Goal: Check status: Check status

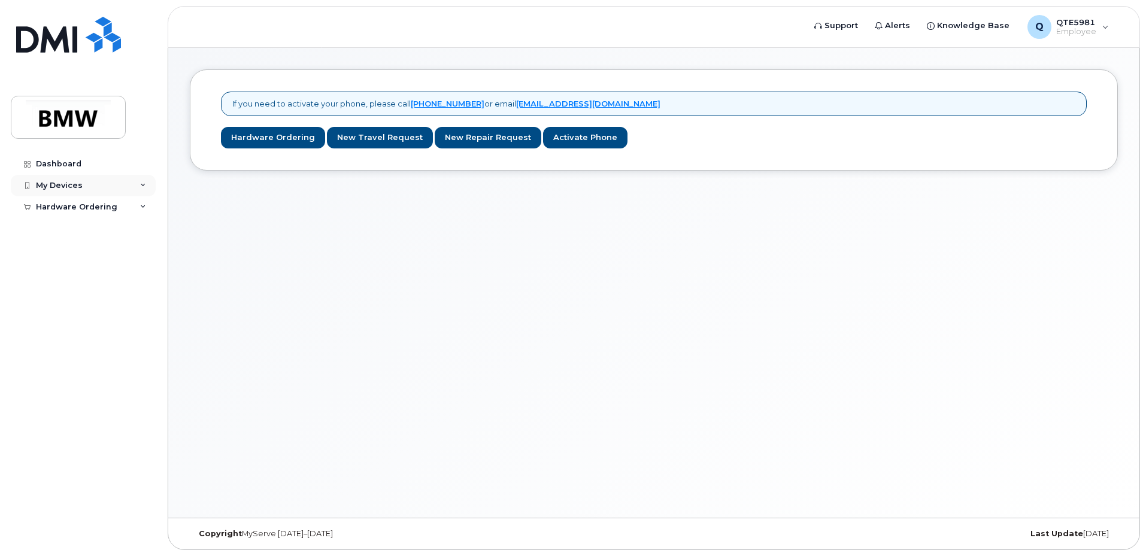
click at [126, 181] on div "My Devices" at bounding box center [83, 186] width 145 height 22
click at [144, 229] on icon at bounding box center [143, 230] width 6 height 6
click at [125, 246] on link "My Orders" at bounding box center [94, 251] width 124 height 23
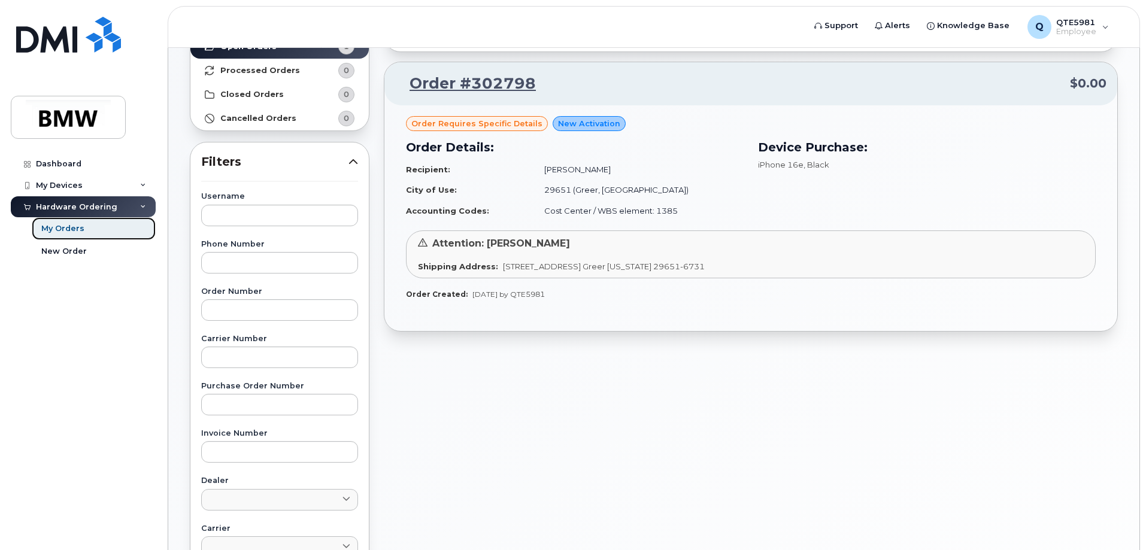
scroll to position [60, 0]
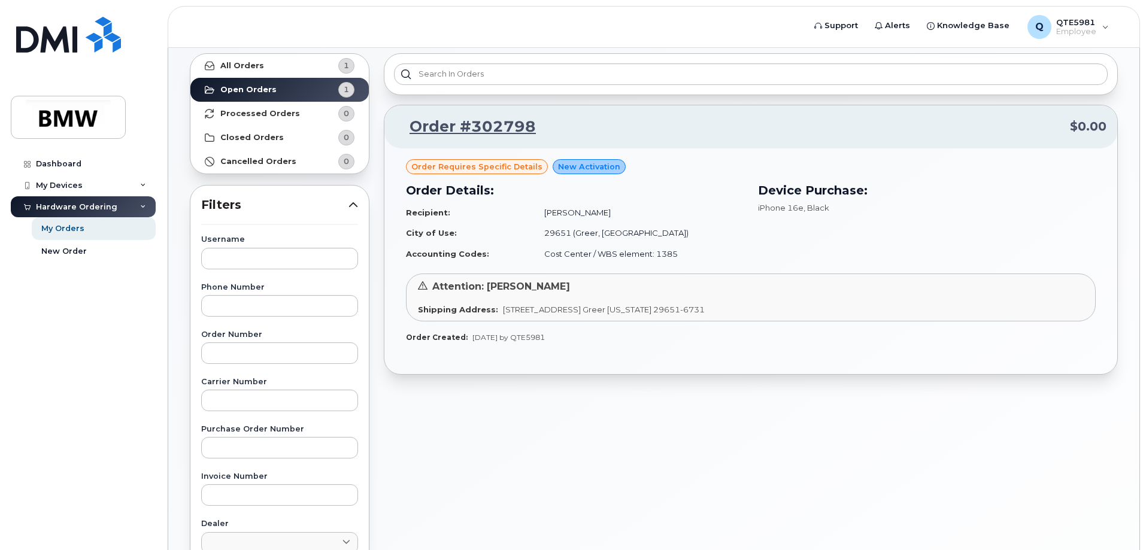
click at [486, 167] on span "Order requires Specific details" at bounding box center [476, 166] width 131 height 11
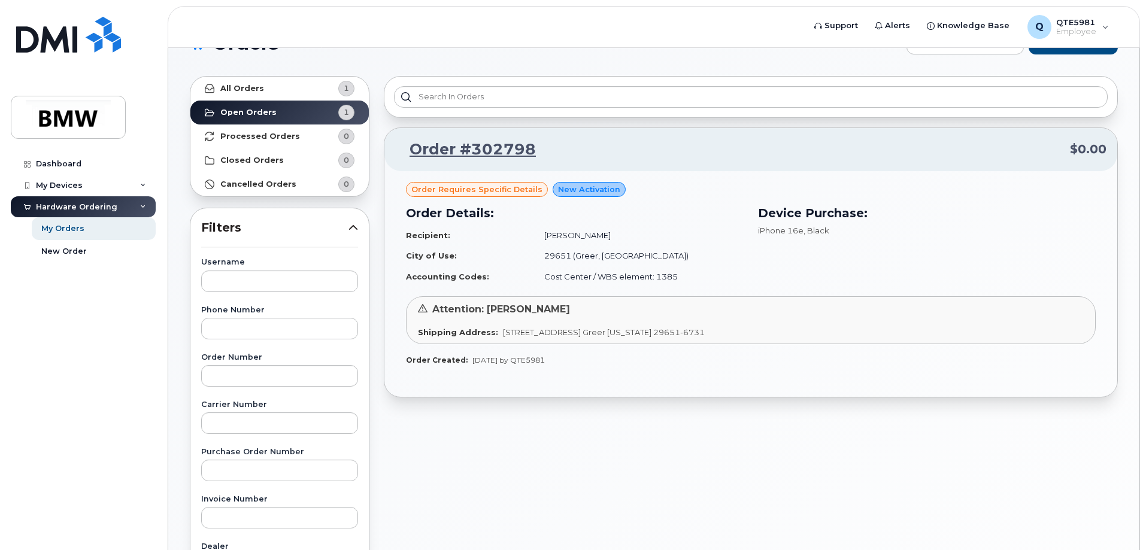
scroll to position [0, 0]
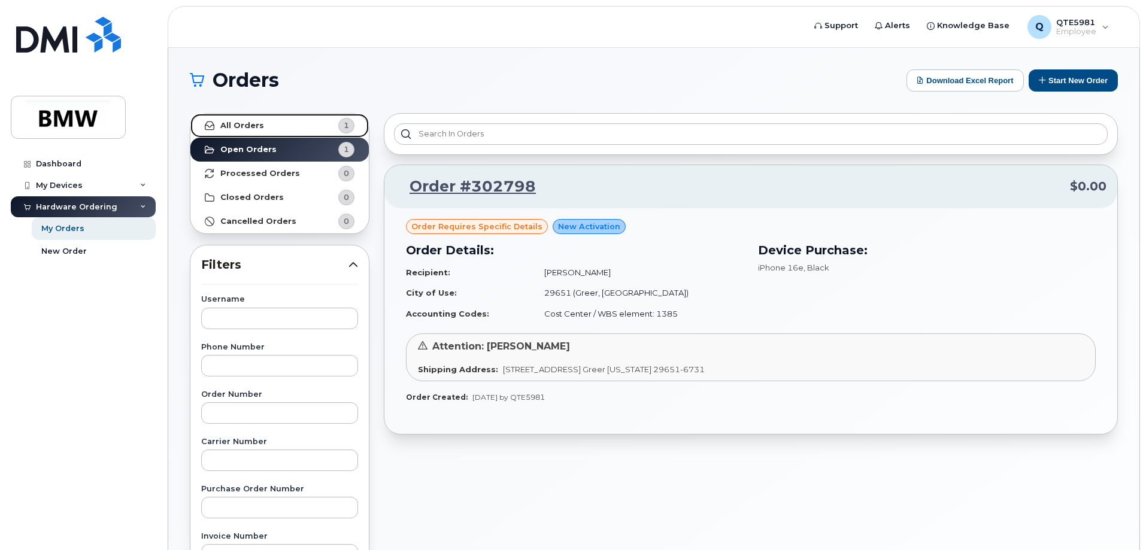
click at [328, 125] on span "1" at bounding box center [337, 126] width 36 height 16
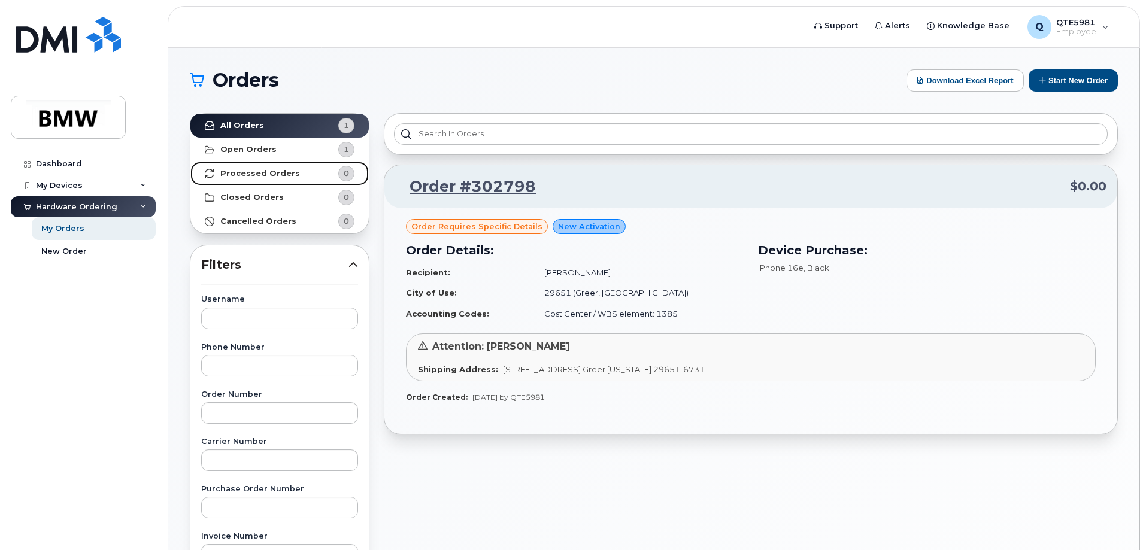
click at [281, 176] on strong "Processed Orders" at bounding box center [260, 174] width 80 height 10
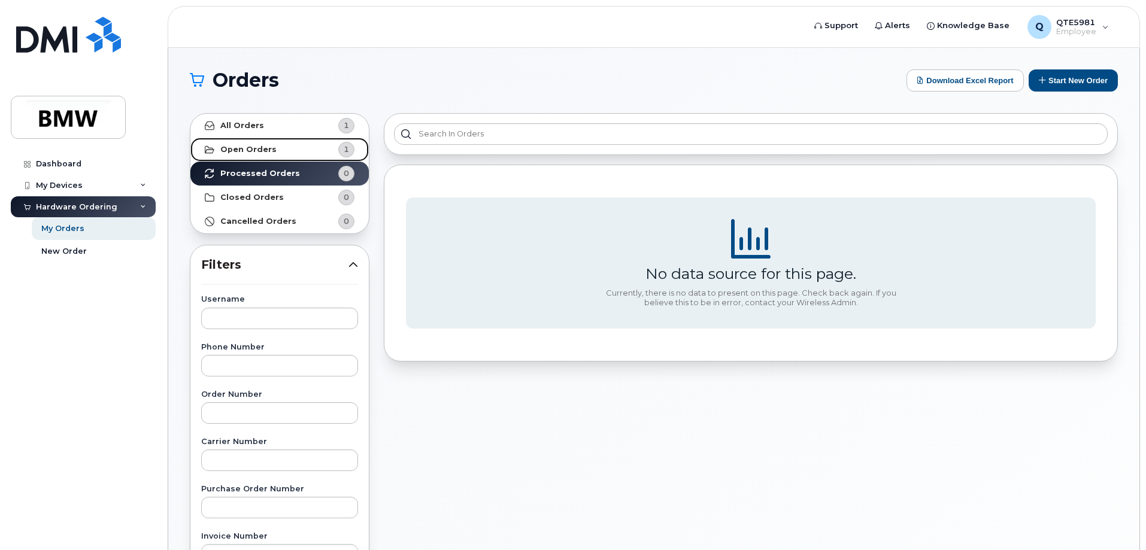
click at [279, 143] on link "Open Orders 1" at bounding box center [279, 150] width 178 height 24
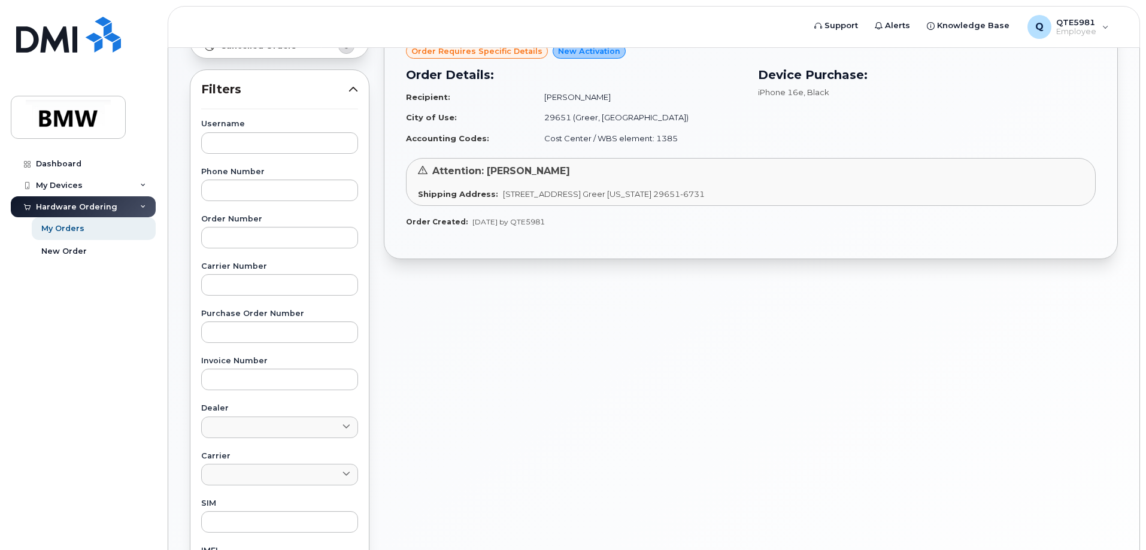
scroll to position [120, 0]
